Goal: Check status

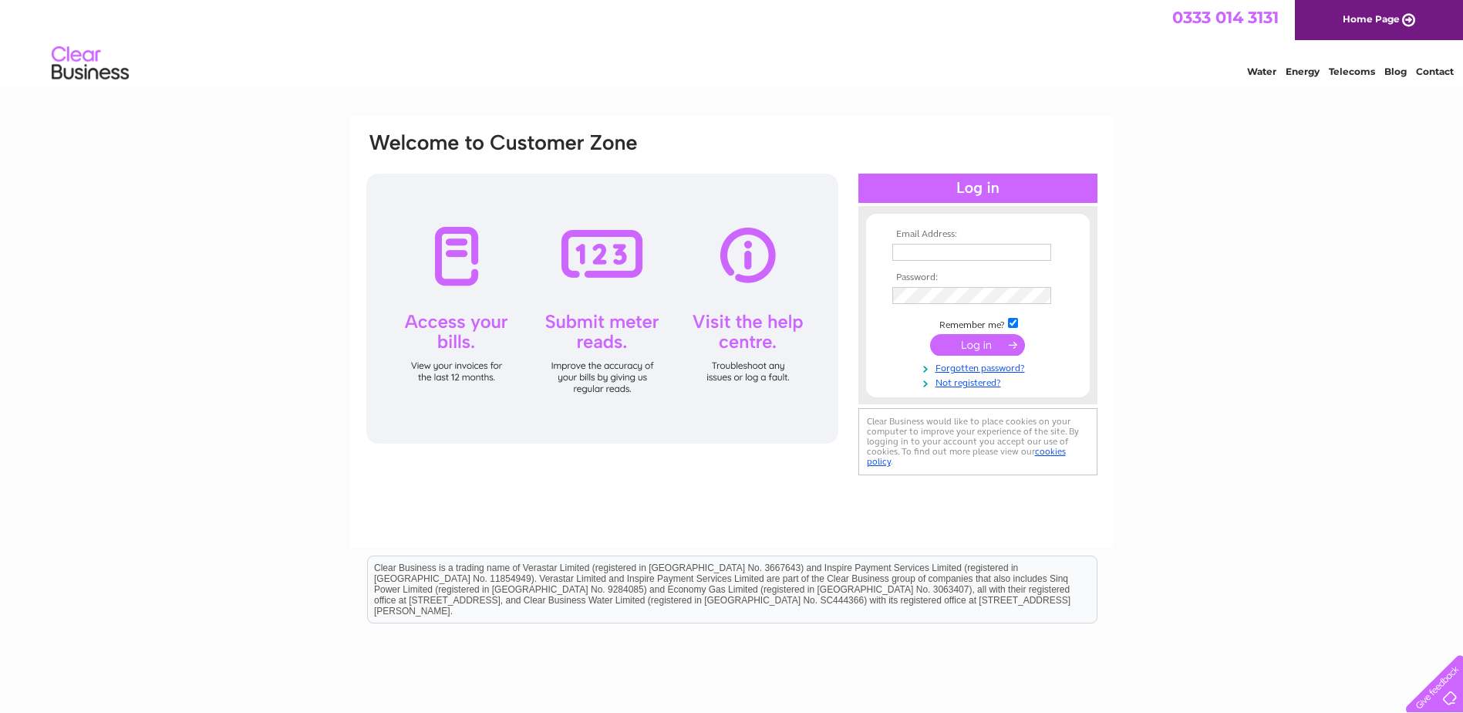
type input "ron647496@aol.com"
click at [970, 346] on input "submit" at bounding box center [977, 345] width 95 height 22
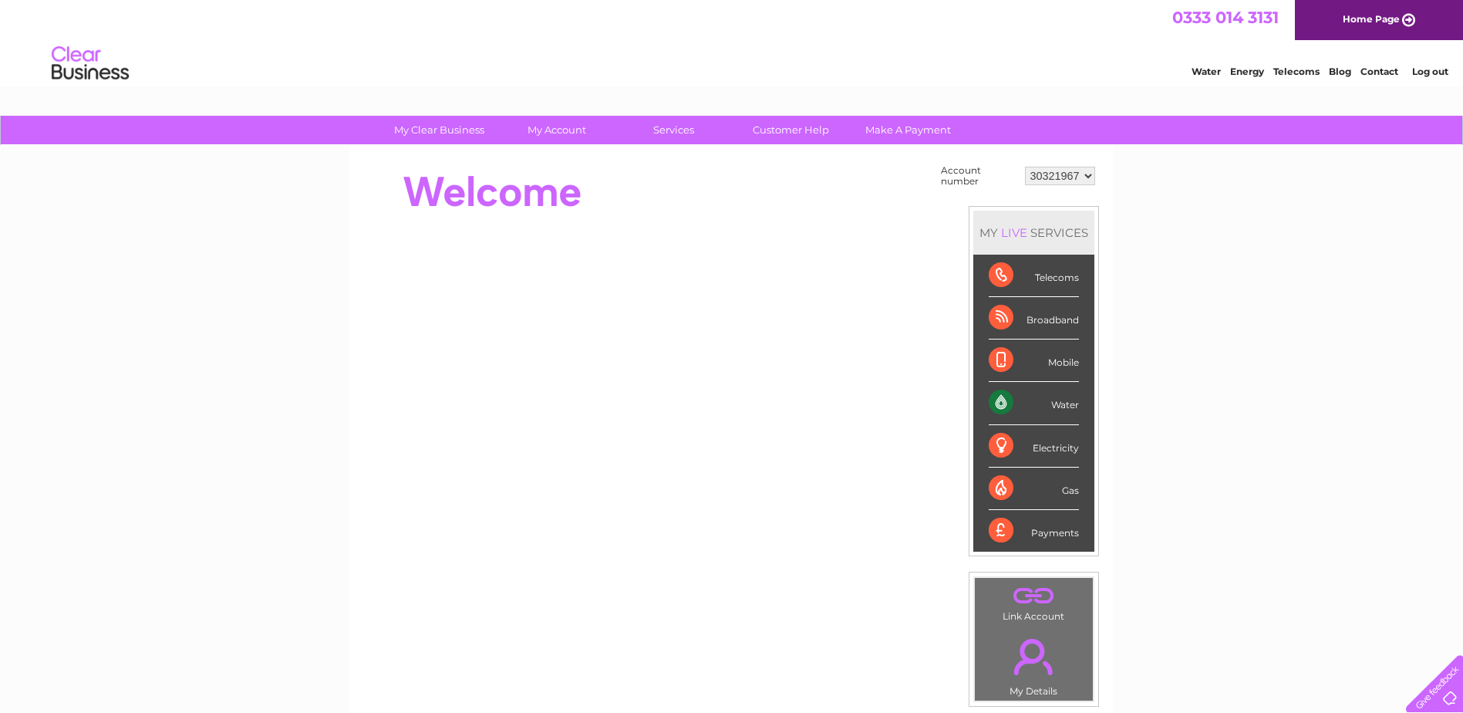
click at [999, 401] on div "Water" at bounding box center [1034, 403] width 90 height 42
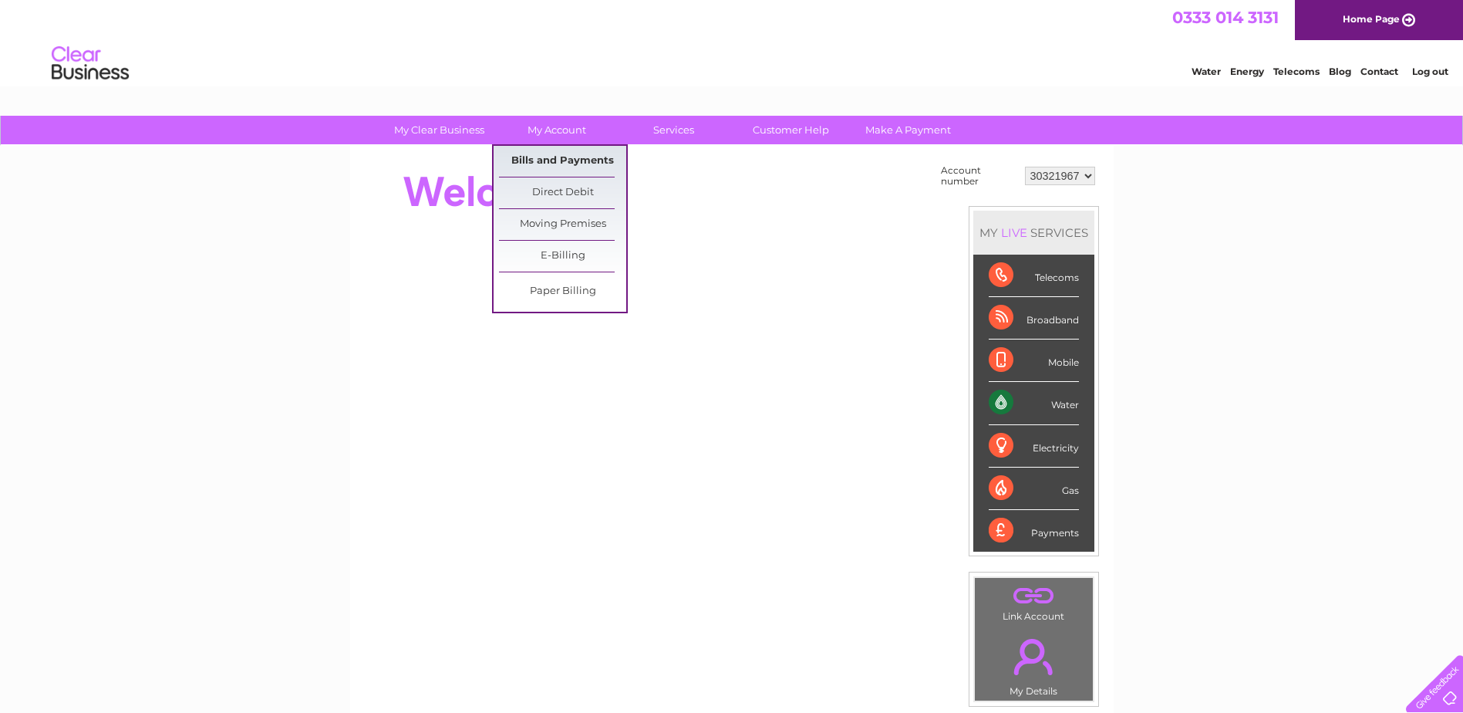
click at [572, 160] on link "Bills and Payments" at bounding box center [562, 161] width 127 height 31
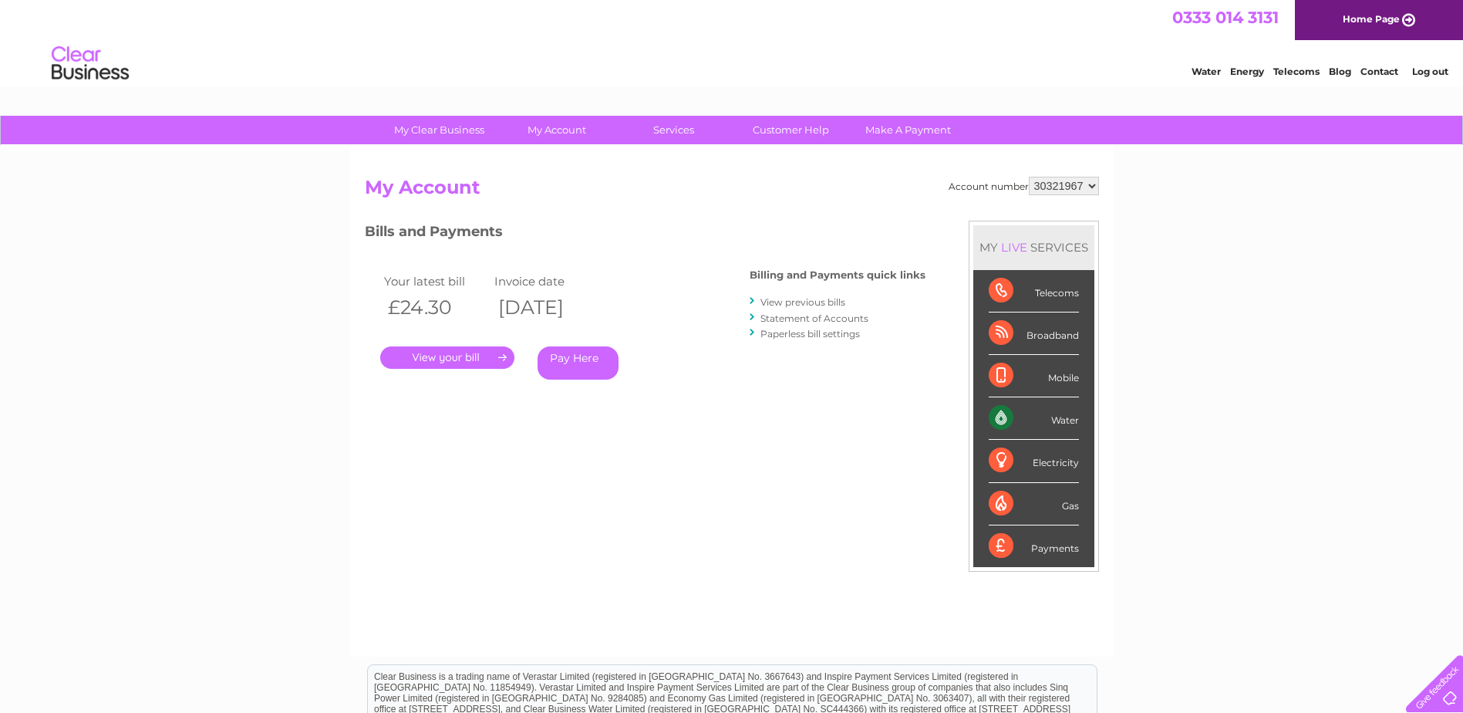
click at [440, 357] on link "." at bounding box center [447, 357] width 134 height 22
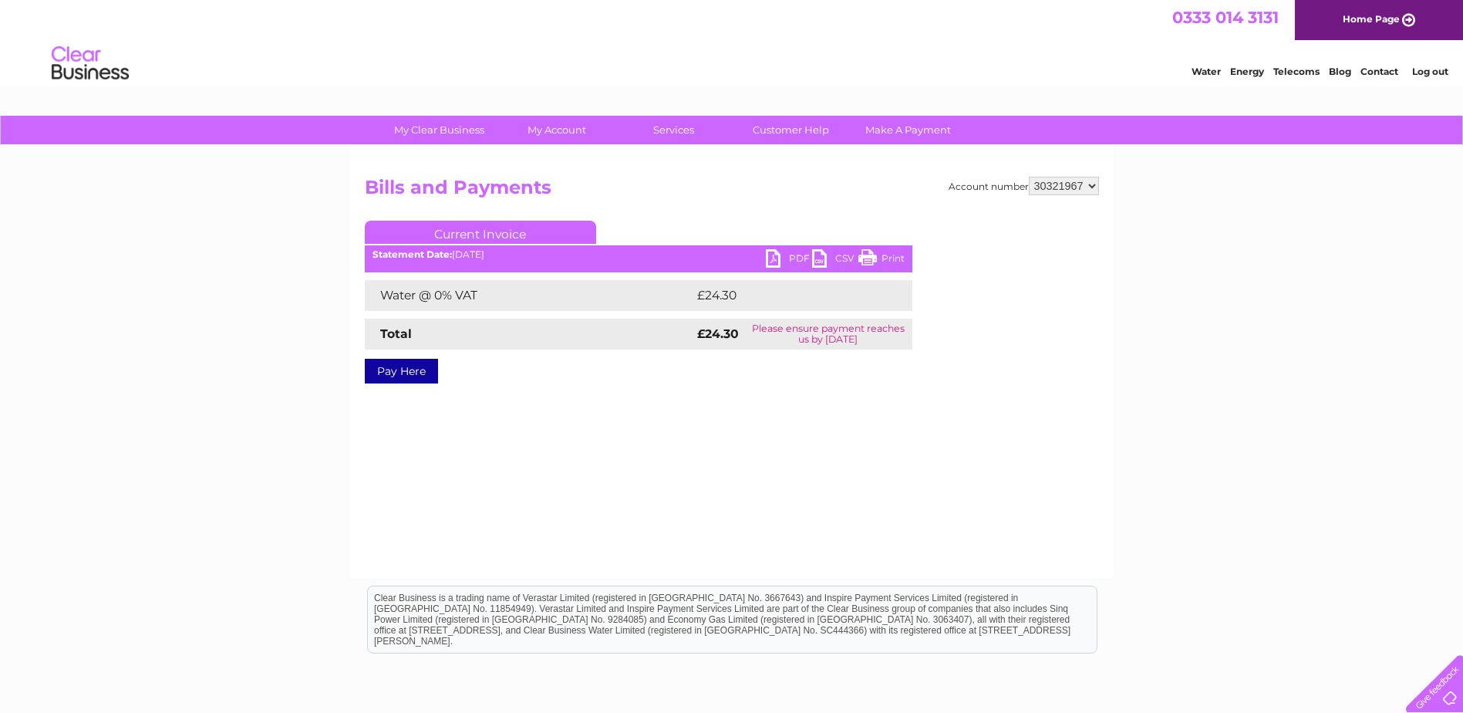
click at [504, 235] on link "Current Invoice" at bounding box center [480, 232] width 231 height 23
click at [781, 257] on link "PDF" at bounding box center [789, 260] width 46 height 22
